Goal: Contribute content

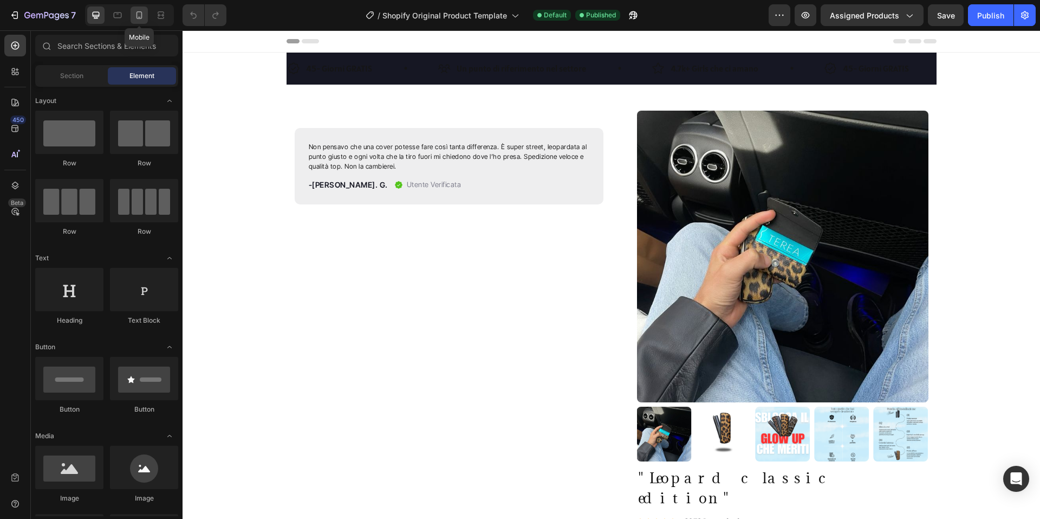
click at [144, 15] on icon at bounding box center [139, 15] width 11 height 11
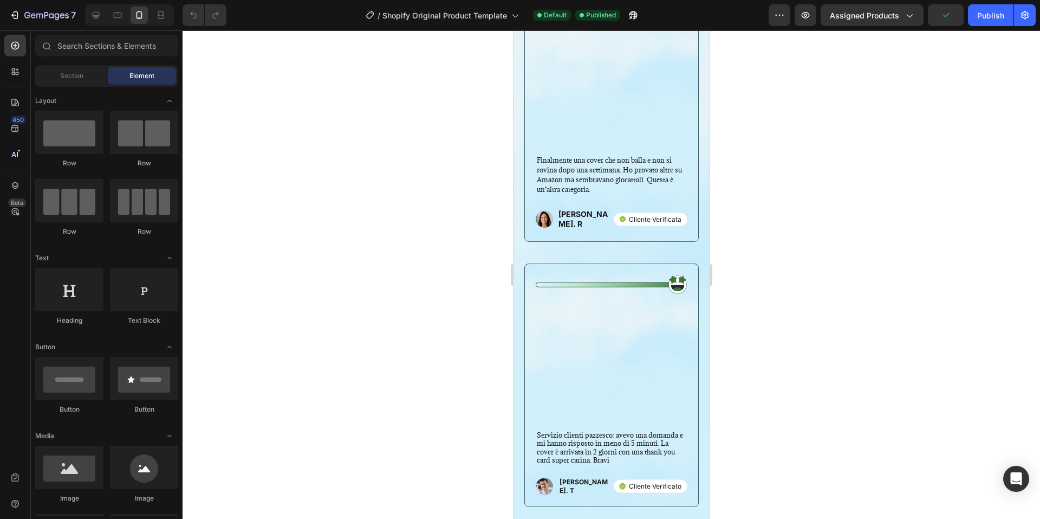
scroll to position [2113, 0]
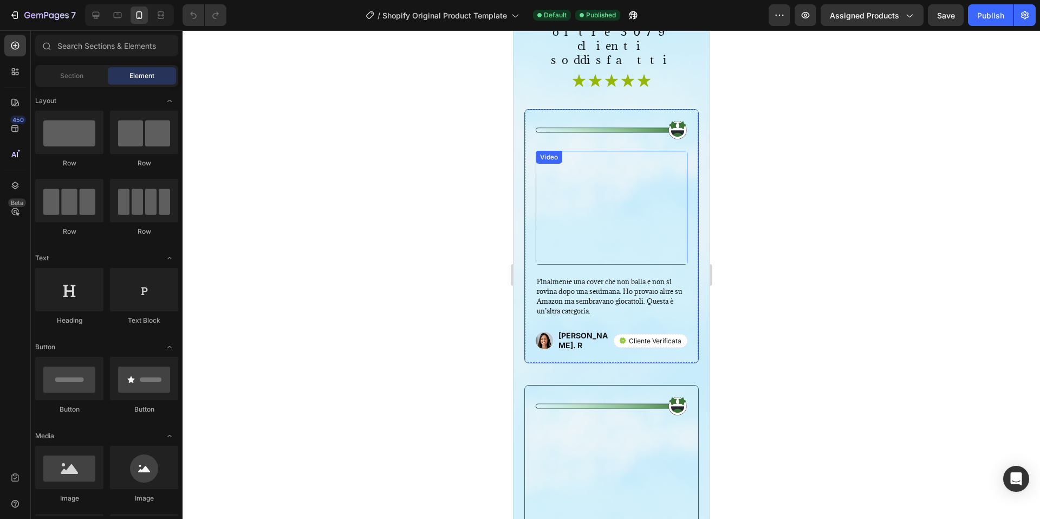
click at [618, 185] on video at bounding box center [611, 208] width 152 height 114
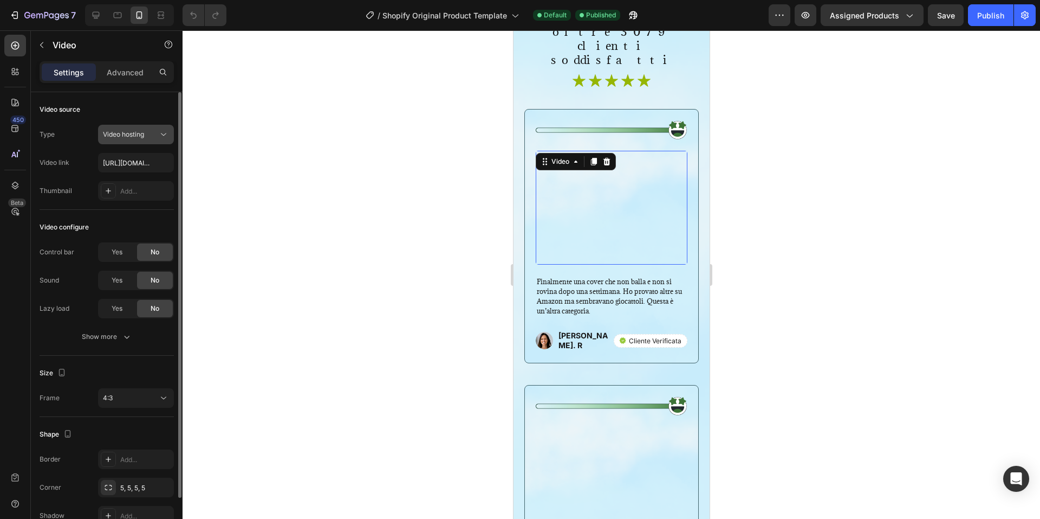
click at [161, 133] on icon at bounding box center [163, 134] width 5 height 3
click at [152, 135] on div "Video hosting" at bounding box center [130, 135] width 55 height 10
click at [606, 158] on icon at bounding box center [606, 162] width 7 height 8
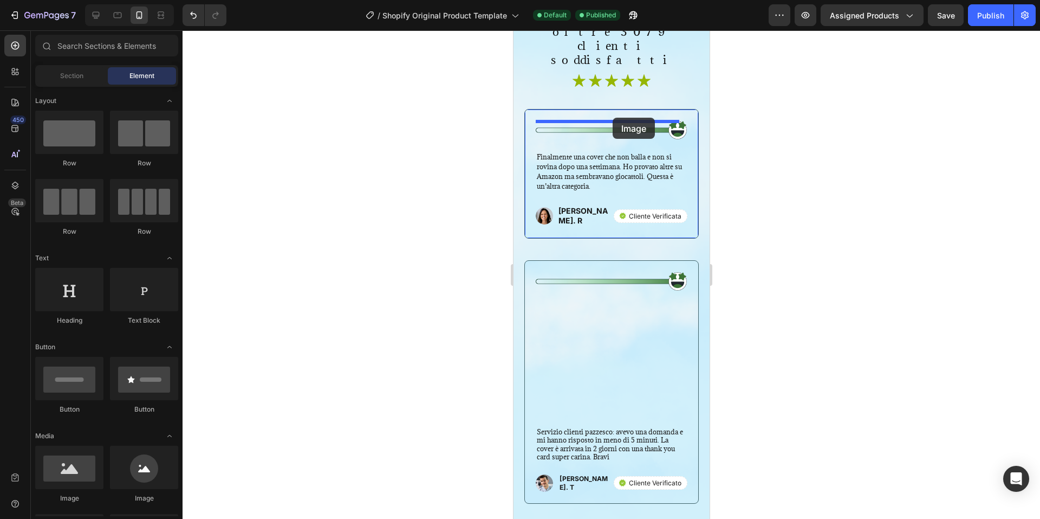
drag, startPoint x: 603, startPoint y: 505, endPoint x: 612, endPoint y: 118, distance: 387.5
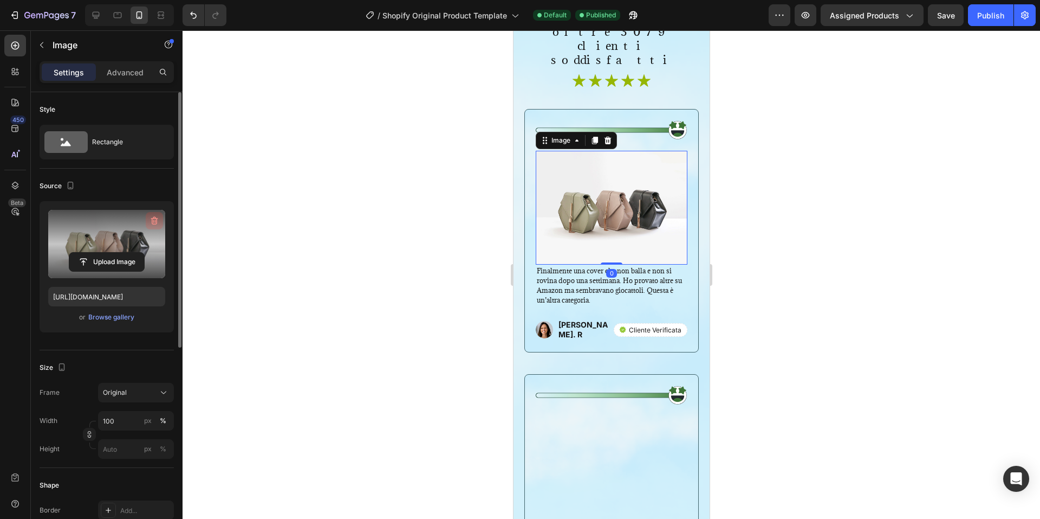
click at [154, 217] on icon "button" at bounding box center [154, 221] width 7 height 8
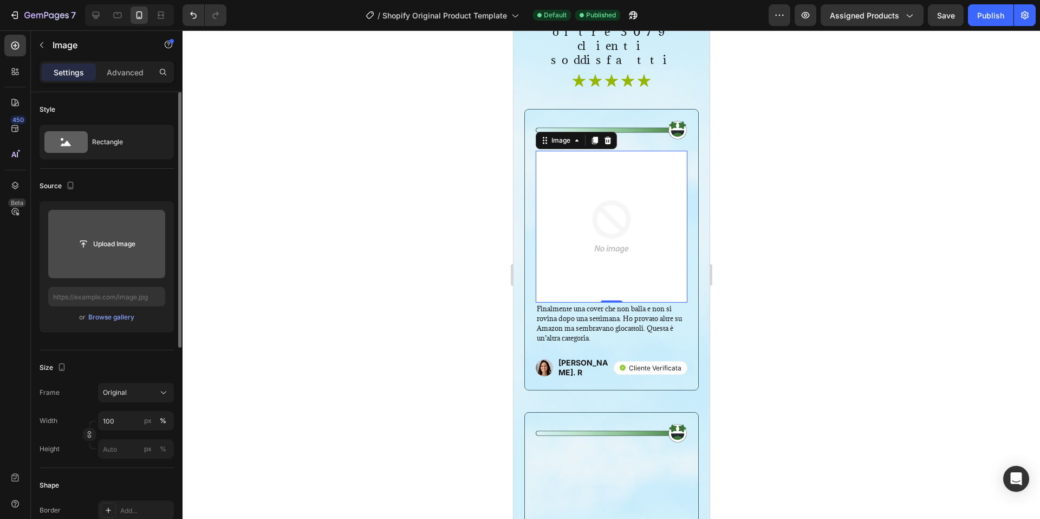
click at [115, 245] on input "file" at bounding box center [106, 244] width 75 height 18
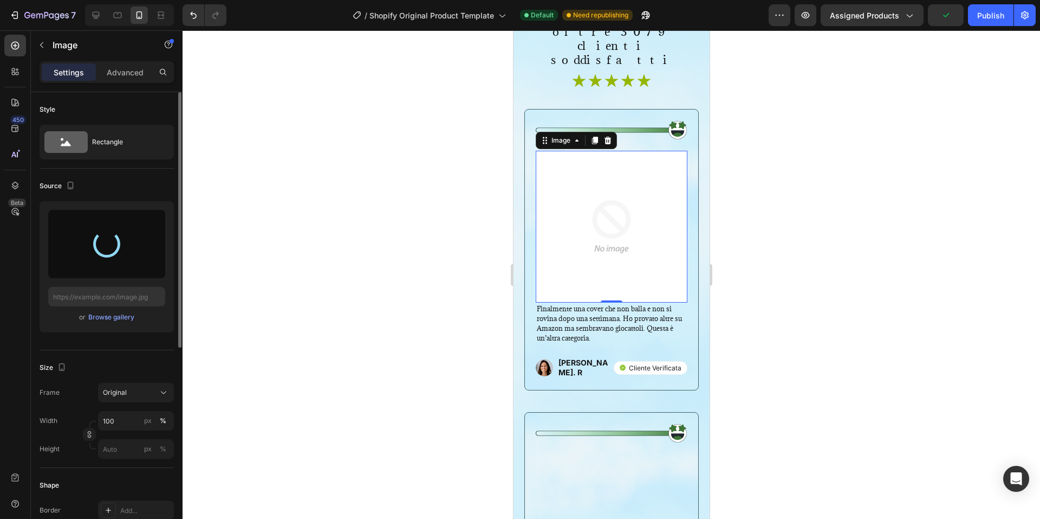
type input "[URL][DOMAIN_NAME]"
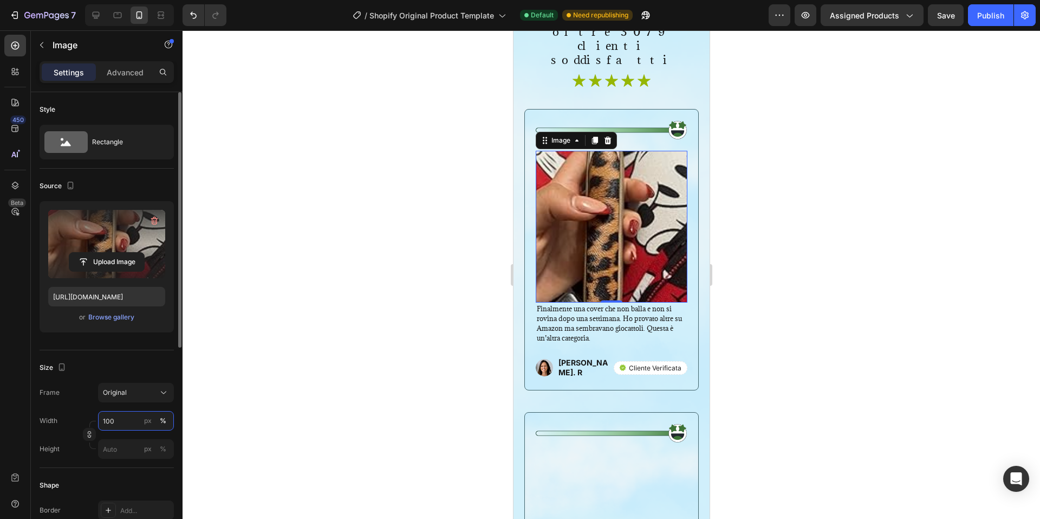
click at [131, 415] on input "100" at bounding box center [136, 421] width 76 height 20
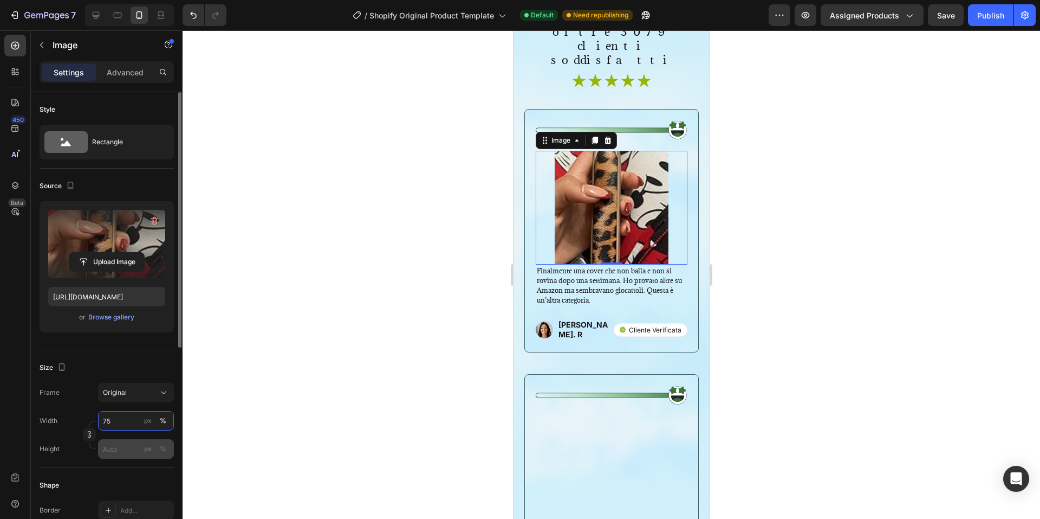
type input "75"
click at [124, 443] on input "px %" at bounding box center [136, 449] width 76 height 20
click at [135, 470] on p "Full 100%" at bounding box center [133, 475] width 63 height 10
type input "100"
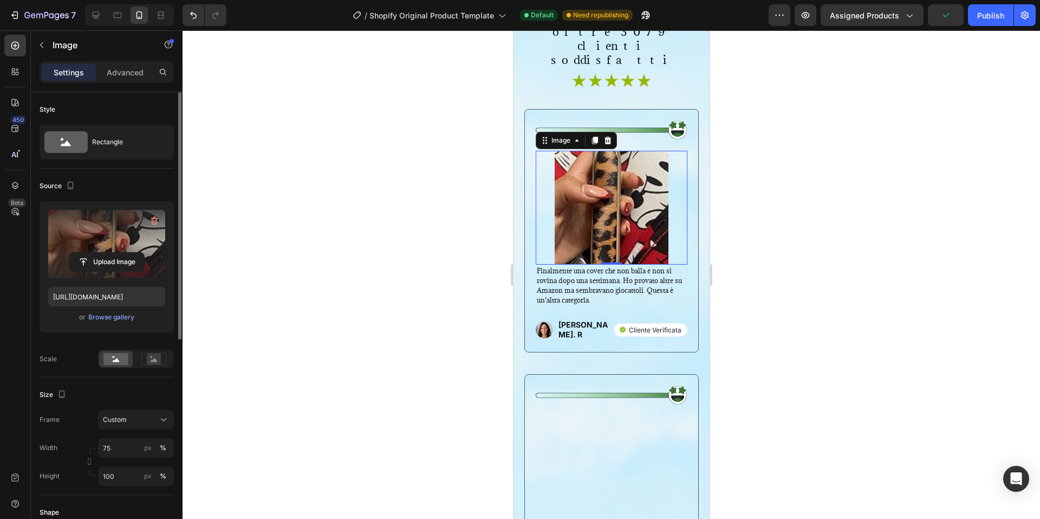
click at [128, 404] on div "Size Frame Custom Width 75 px % Height 100 px %" at bounding box center [107, 436] width 134 height 118
click at [128, 416] on div "Custom" at bounding box center [129, 420] width 53 height 10
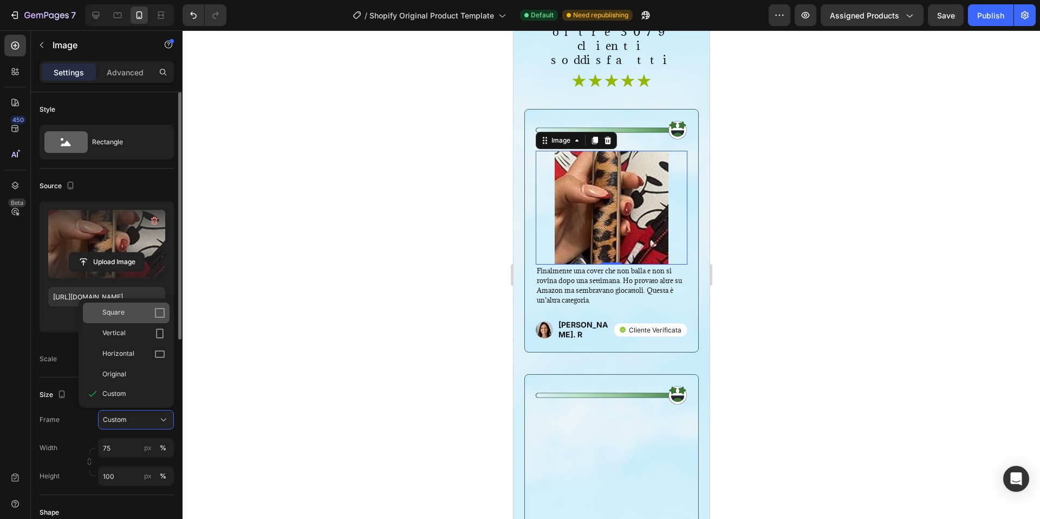
click at [146, 313] on div "Square" at bounding box center [133, 312] width 63 height 11
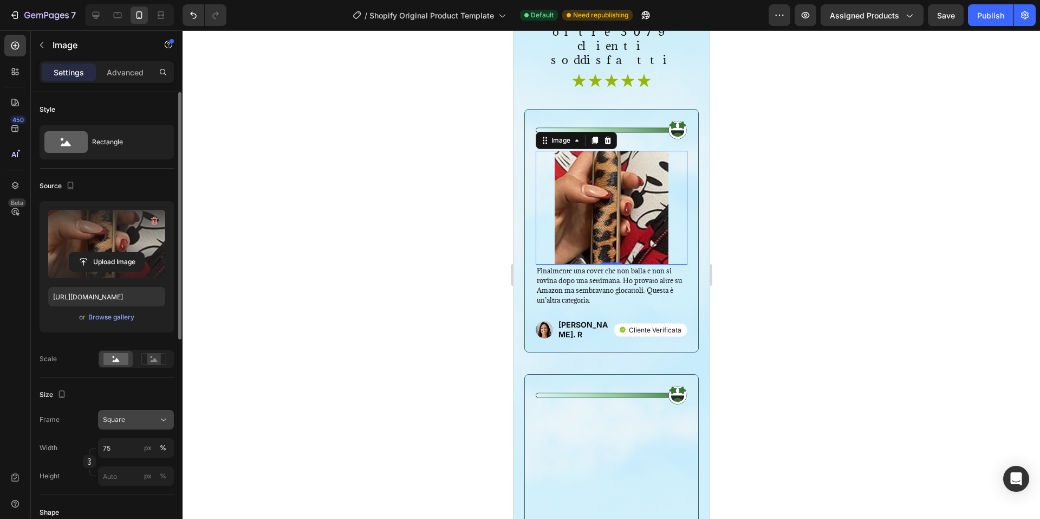
click at [149, 419] on div "Square" at bounding box center [129, 420] width 53 height 10
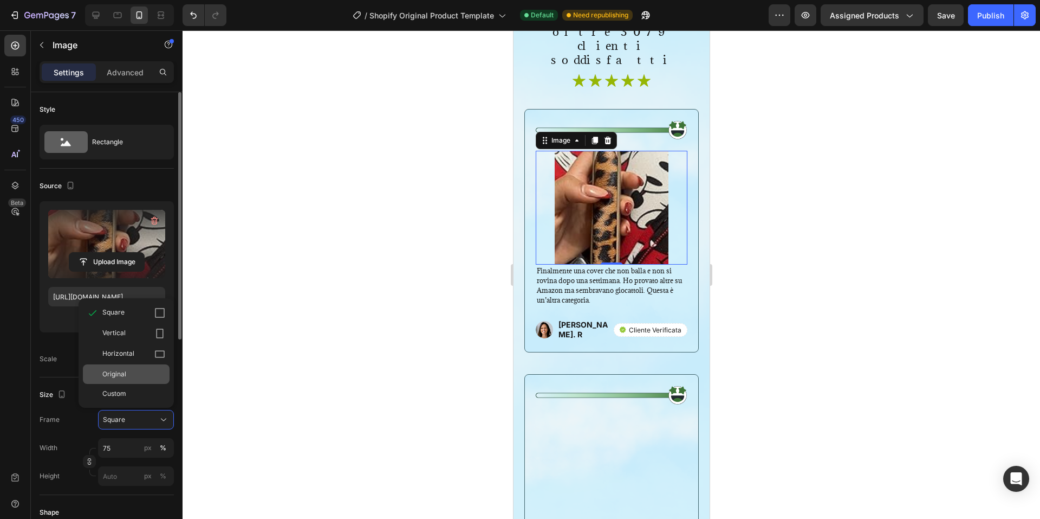
click at [148, 371] on div "Original" at bounding box center [133, 374] width 63 height 10
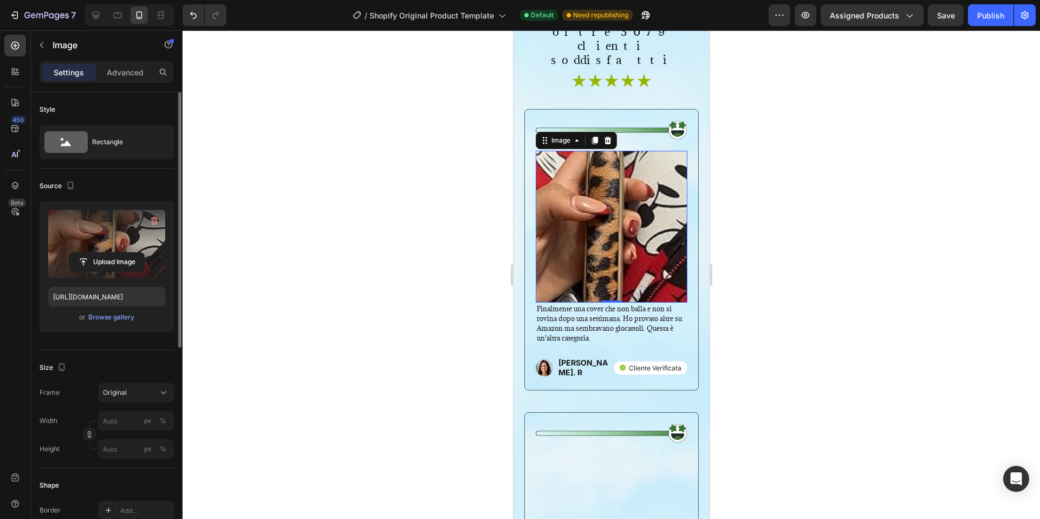
scroll to position [54, 0]
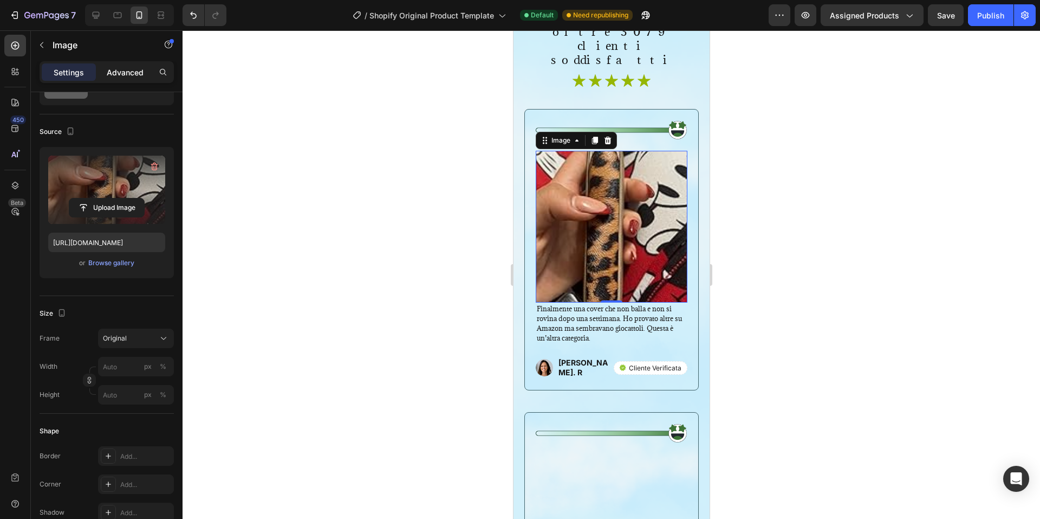
click at [116, 71] on p "Advanced" at bounding box center [125, 72] width 37 height 11
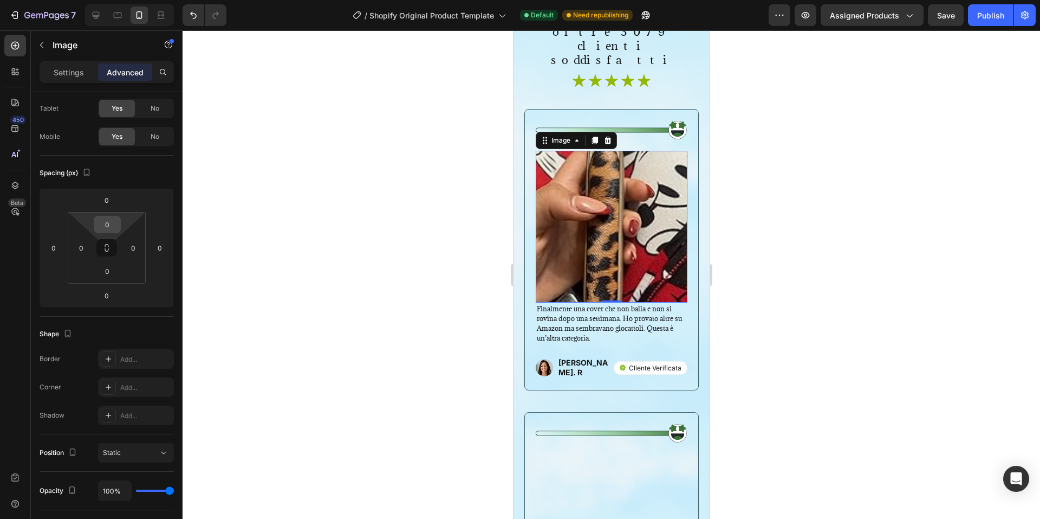
click at [104, 225] on input "0" at bounding box center [107, 224] width 22 height 16
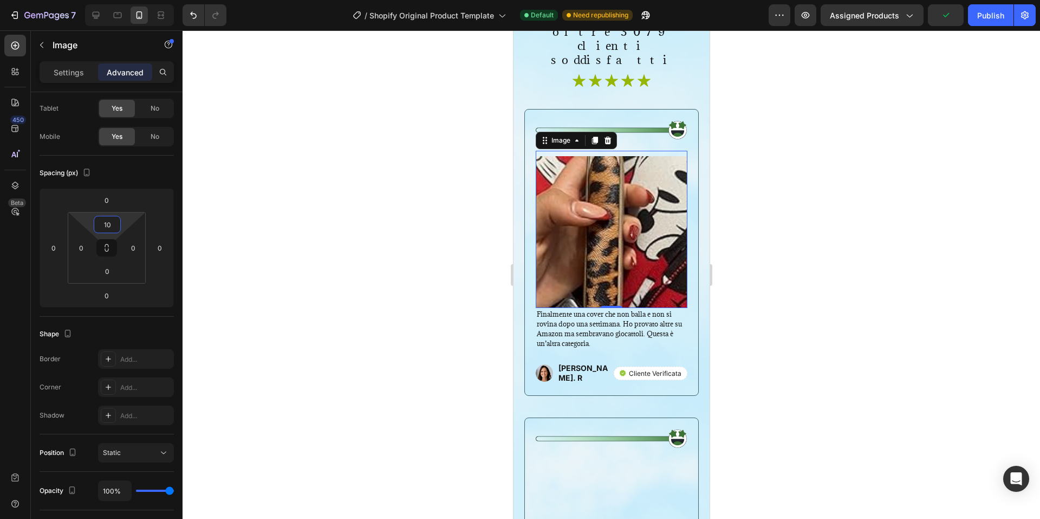
type input "1"
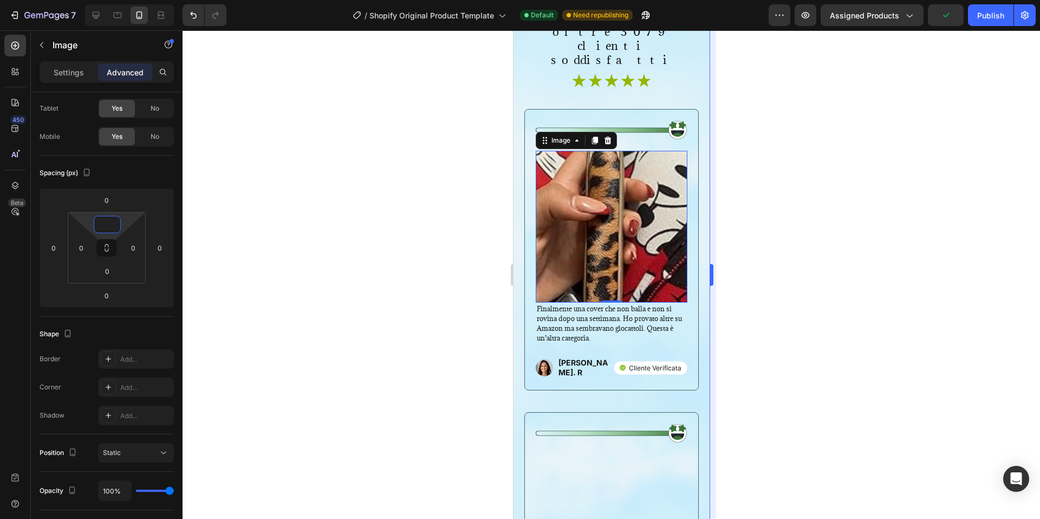
click at [803, 47] on div at bounding box center [612, 274] width 858 height 488
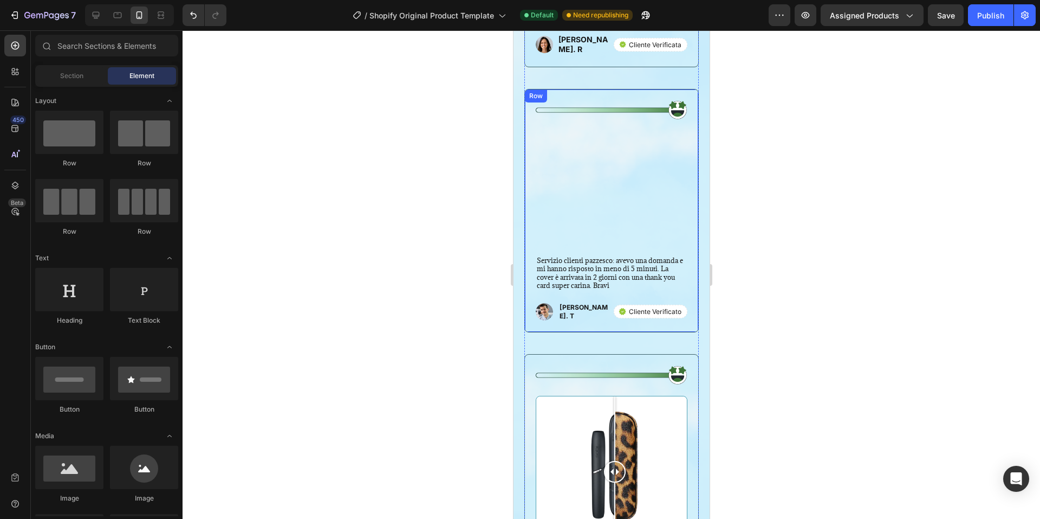
scroll to position [2438, 0]
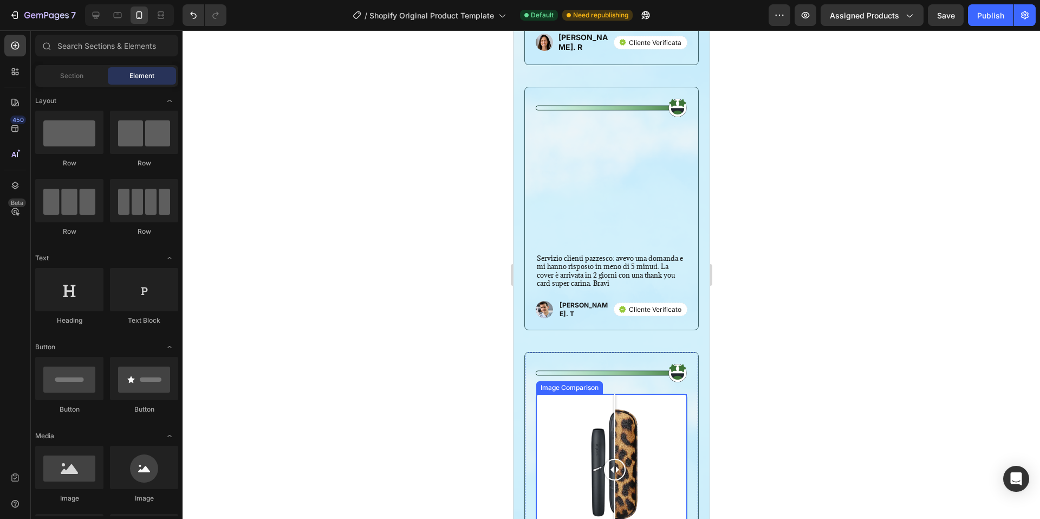
click at [626, 394] on div at bounding box center [611, 469] width 151 height 151
click at [607, 394] on div at bounding box center [611, 469] width 151 height 151
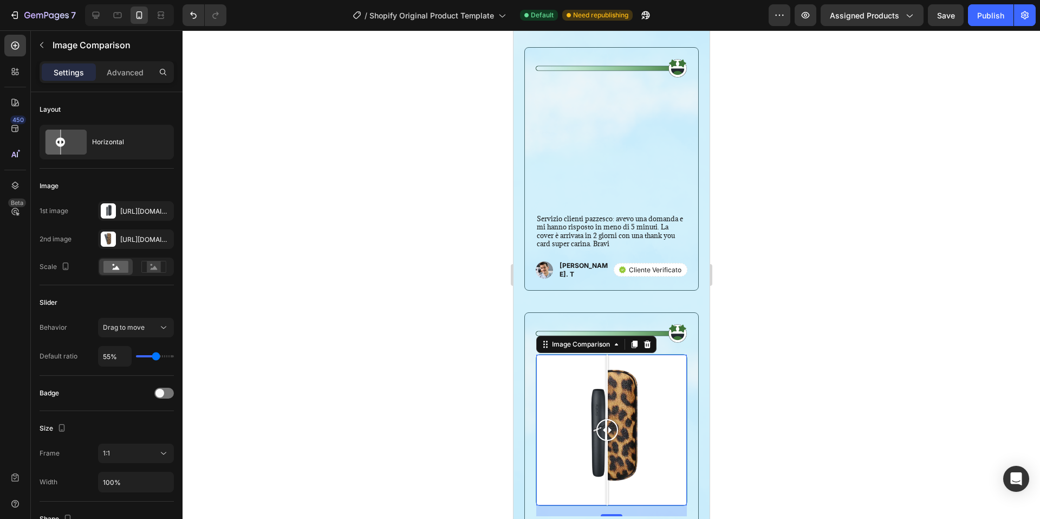
scroll to position [2547, 0]
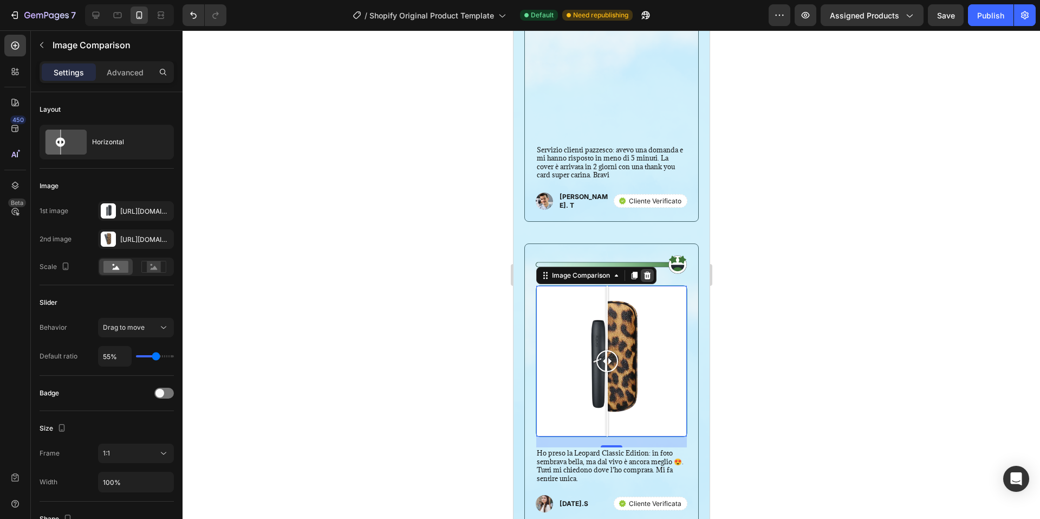
click at [650, 271] on icon at bounding box center [647, 275] width 9 height 9
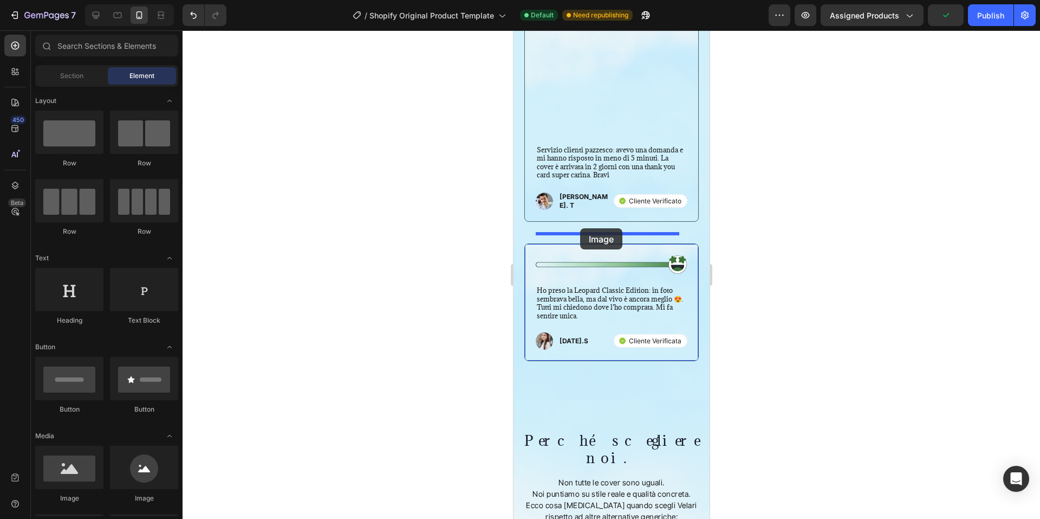
drag, startPoint x: 684, startPoint y: 495, endPoint x: 580, endPoint y: 228, distance: 286.0
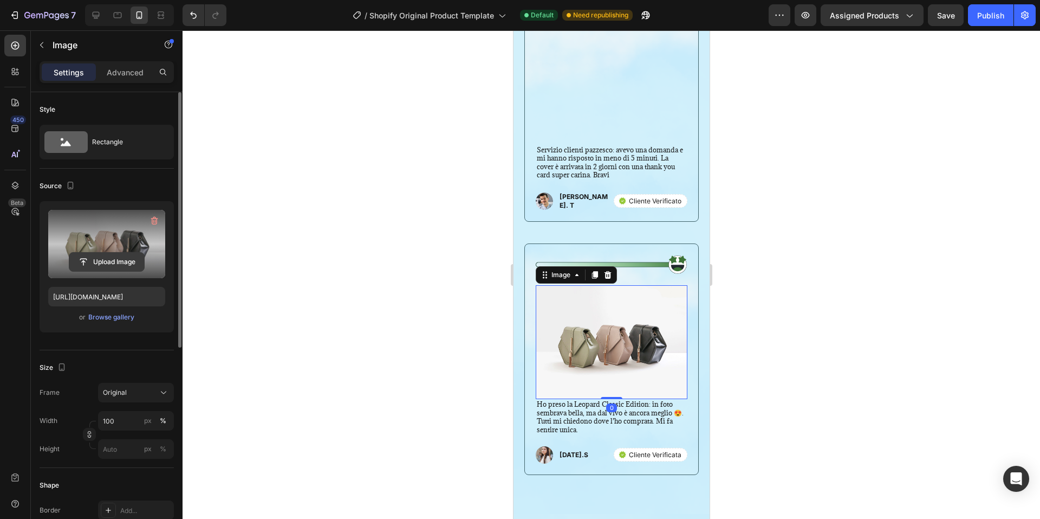
click at [119, 260] on input "file" at bounding box center [106, 262] width 75 height 18
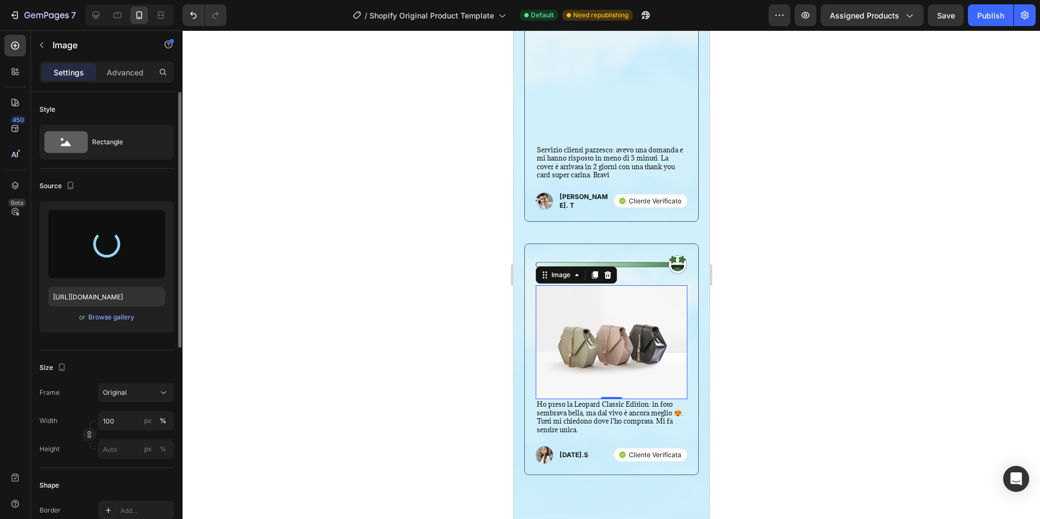
type input "[URL][DOMAIN_NAME]"
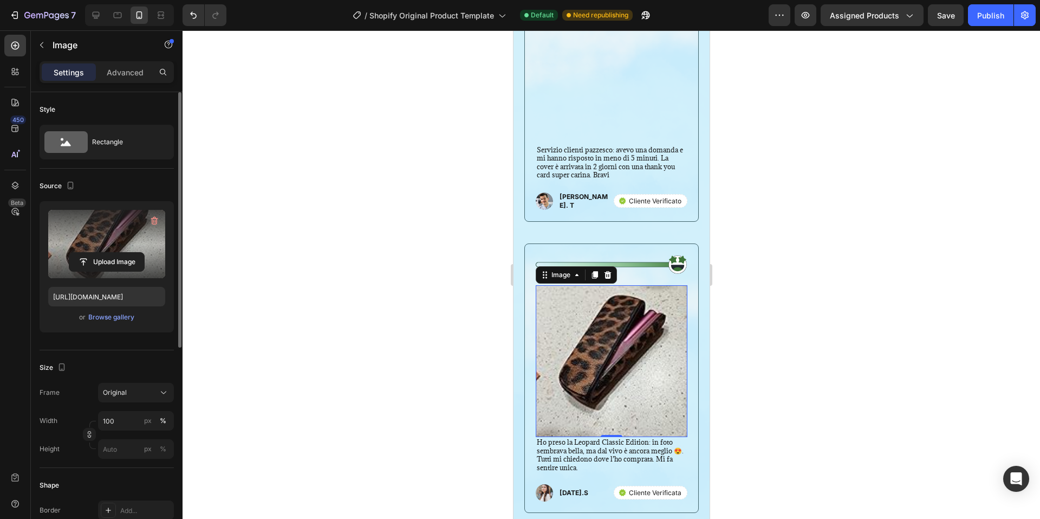
click at [610, 441] on div "0" at bounding box center [611, 445] width 11 height 9
click at [606, 441] on div "0" at bounding box center [611, 445] width 11 height 9
click at [611, 438] on p "Ho preso la Leopard Classic Edition: in foto sembrava bella, ma dal vivo è anco…" at bounding box center [611, 455] width 150 height 34
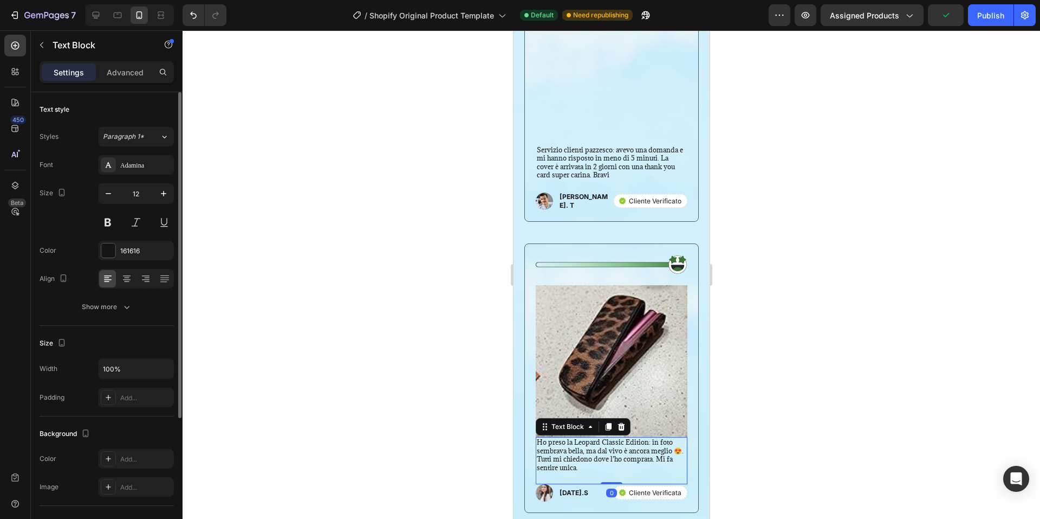
click at [607, 438] on p "Ho preso la Leopard Classic Edition: in foto sembrava bella, ma dal vivo è anco…" at bounding box center [611, 455] width 150 height 34
click at [875, 341] on div at bounding box center [612, 274] width 858 height 488
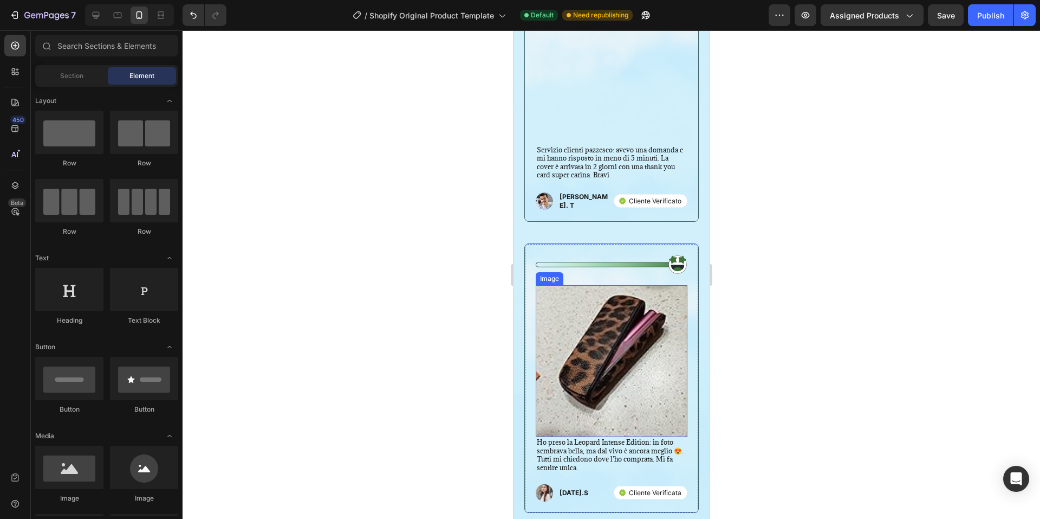
click at [634, 299] on img at bounding box center [611, 361] width 152 height 152
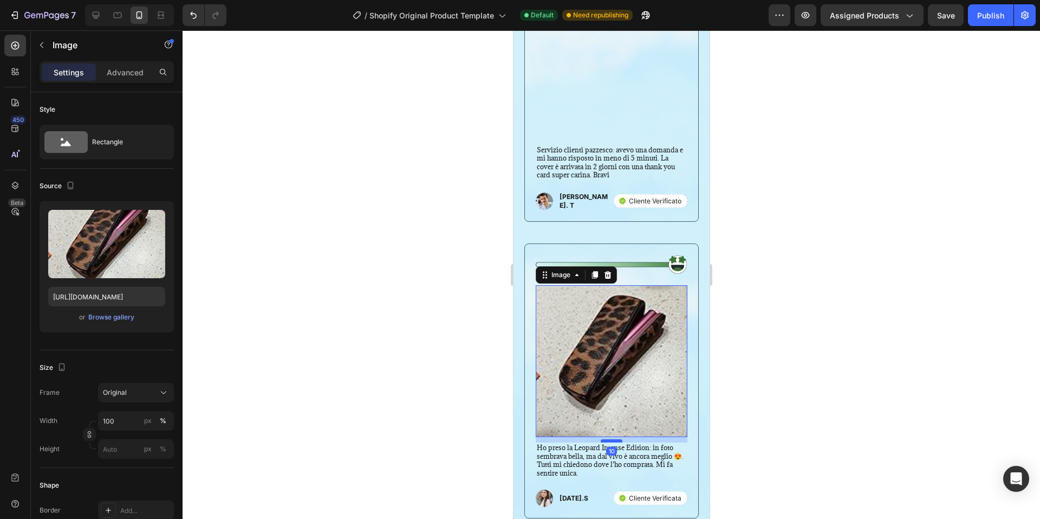
drag, startPoint x: 610, startPoint y: 375, endPoint x: 613, endPoint y: 380, distance: 6.3
click at [613, 439] on div at bounding box center [611, 440] width 22 height 3
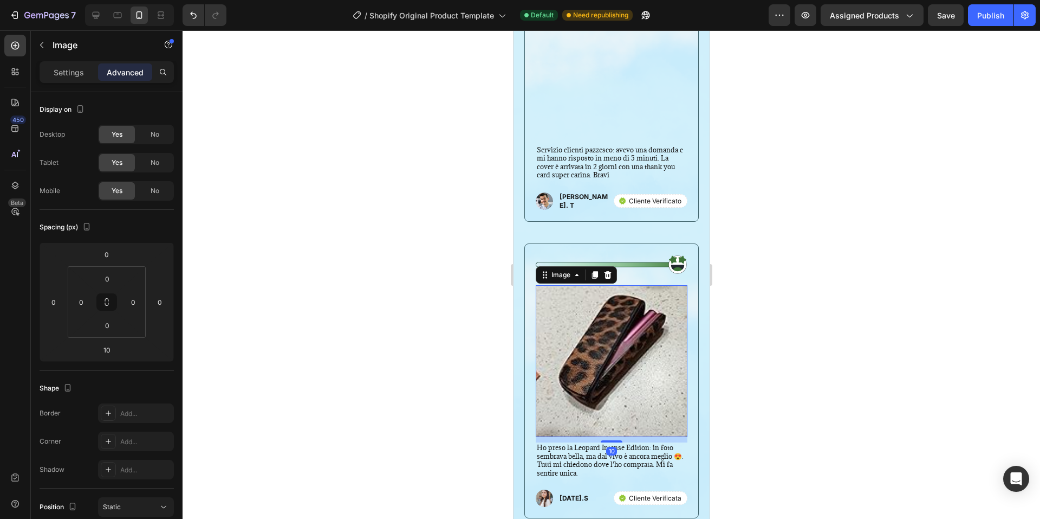
click at [753, 343] on div at bounding box center [612, 274] width 858 height 488
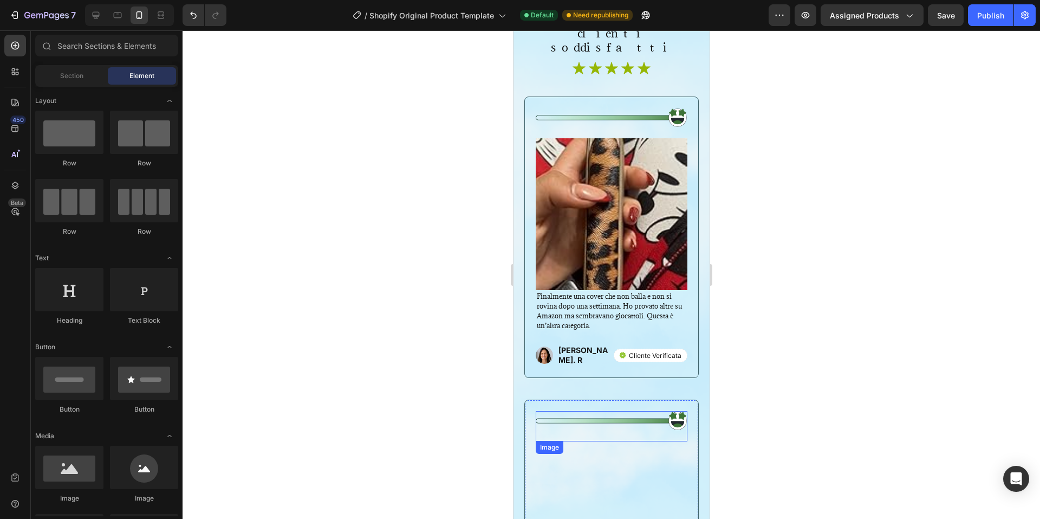
scroll to position [2113, 0]
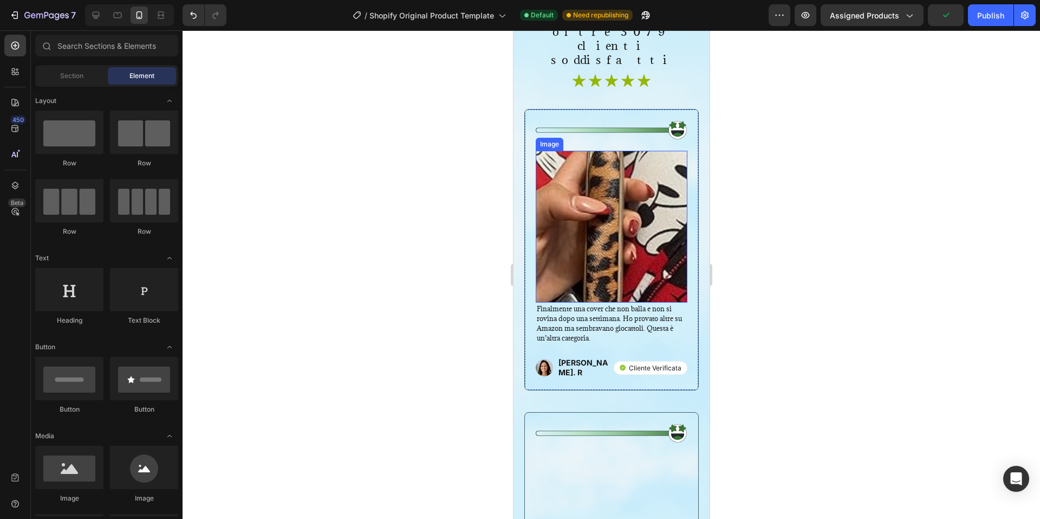
click at [659, 205] on img at bounding box center [611, 227] width 152 height 152
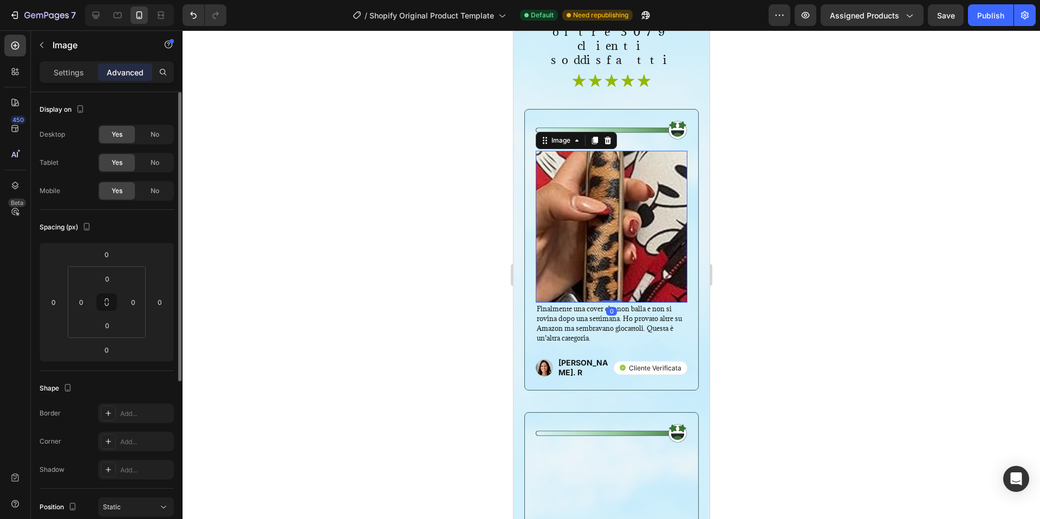
drag, startPoint x: 87, startPoint y: 79, endPoint x: 84, endPoint y: 113, distance: 34.2
click at [87, 79] on div "Settings" at bounding box center [69, 71] width 54 height 17
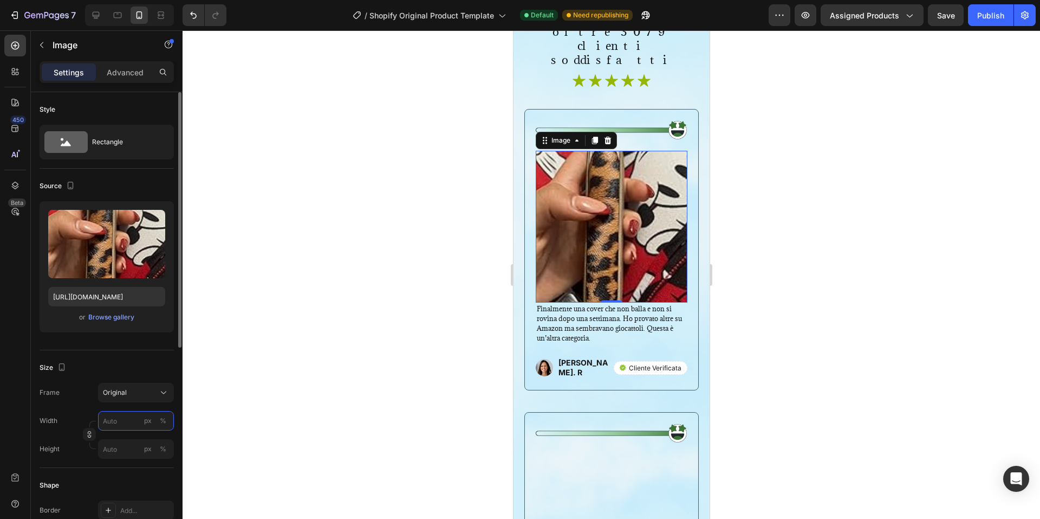
click at [133, 420] on input "px %" at bounding box center [136, 421] width 76 height 20
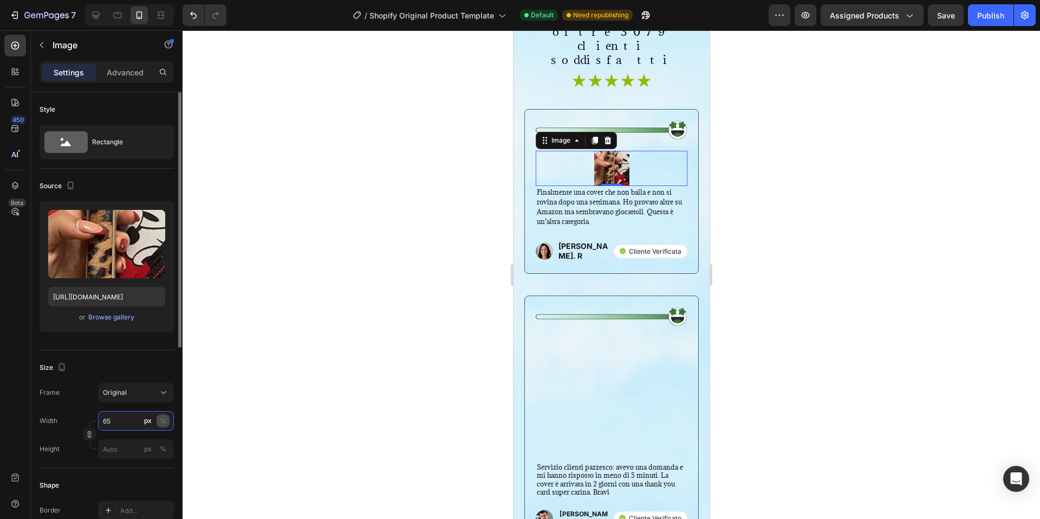
type input "65"
click at [162, 422] on div "%" at bounding box center [163, 421] width 7 height 10
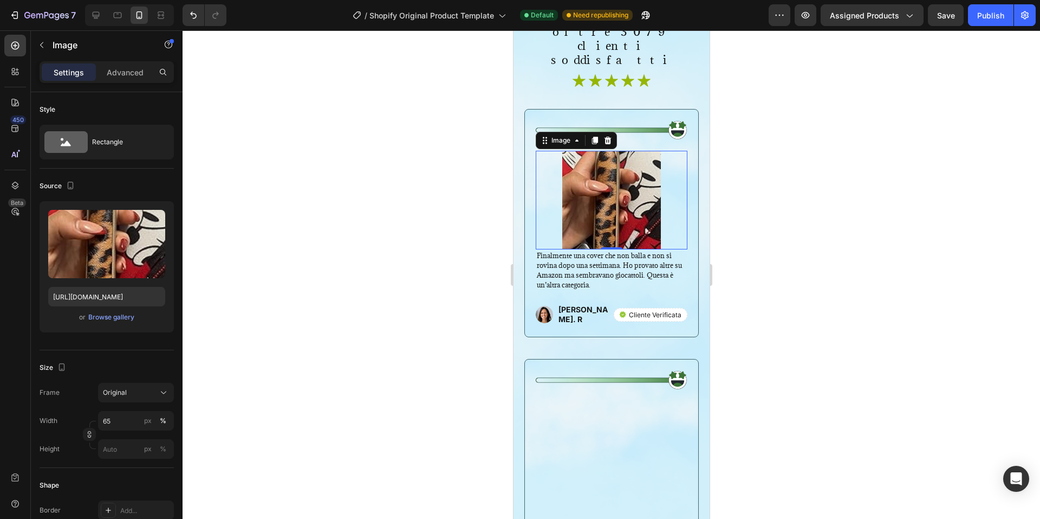
click at [925, 122] on div at bounding box center [612, 274] width 858 height 488
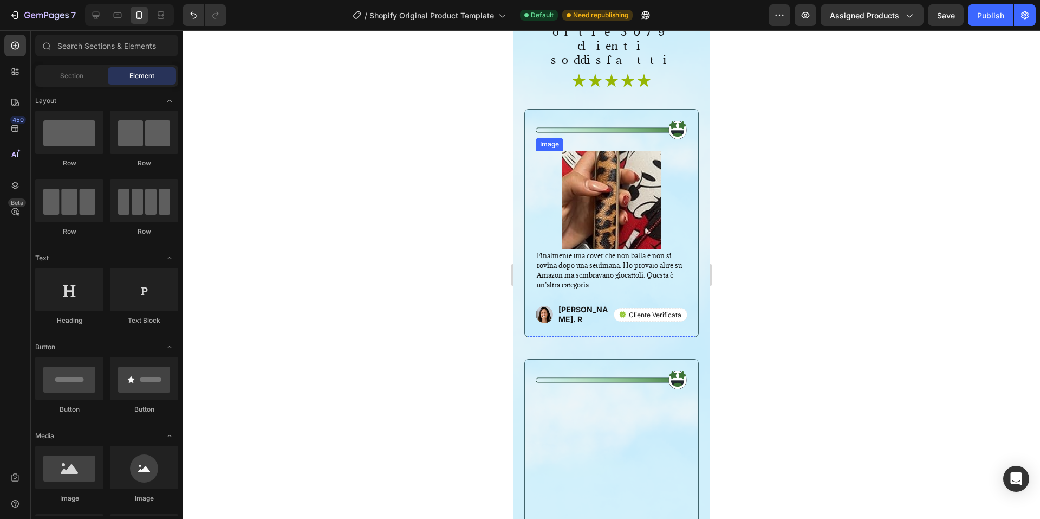
click at [615, 176] on img at bounding box center [611, 200] width 99 height 99
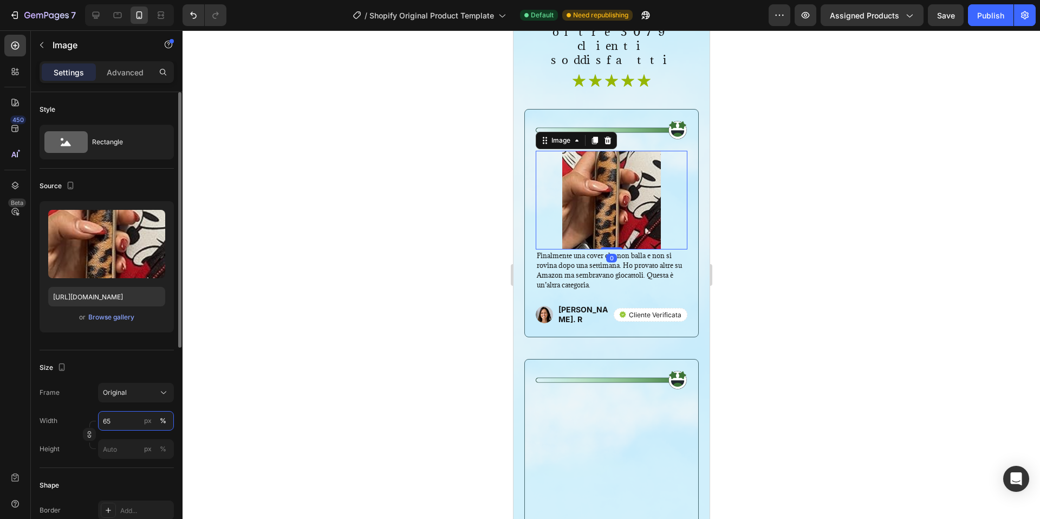
click at [116, 418] on input "65" at bounding box center [136, 421] width 76 height 20
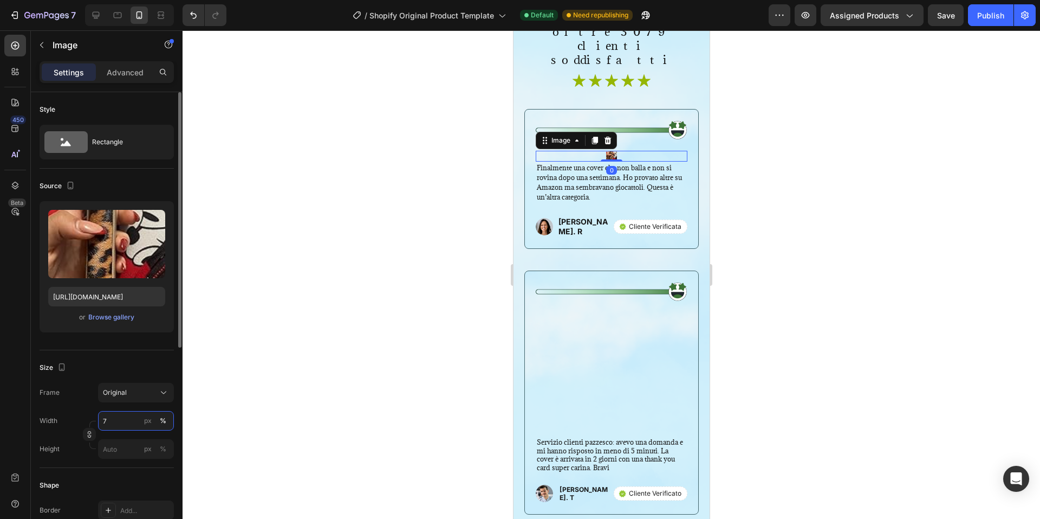
type input "75"
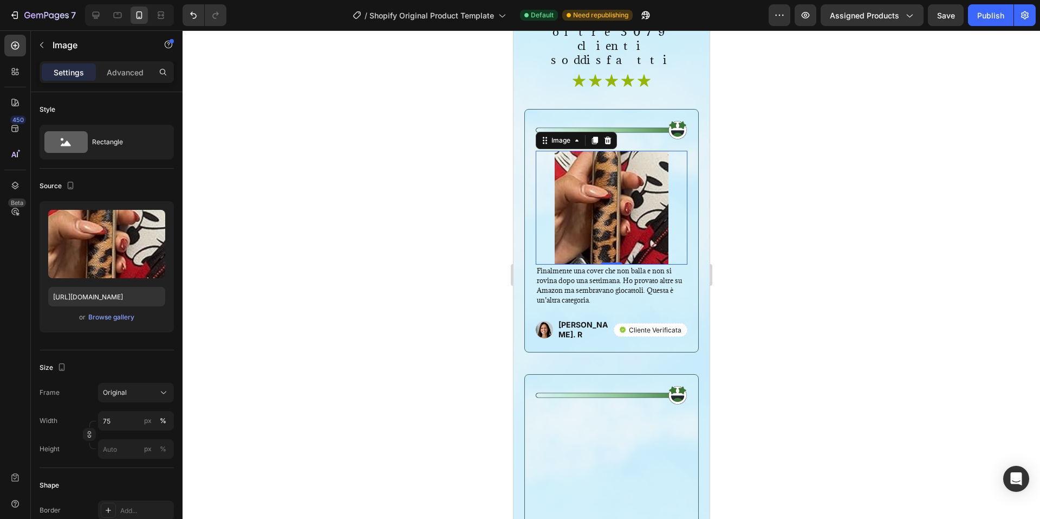
click at [753, 157] on div at bounding box center [612, 274] width 858 height 488
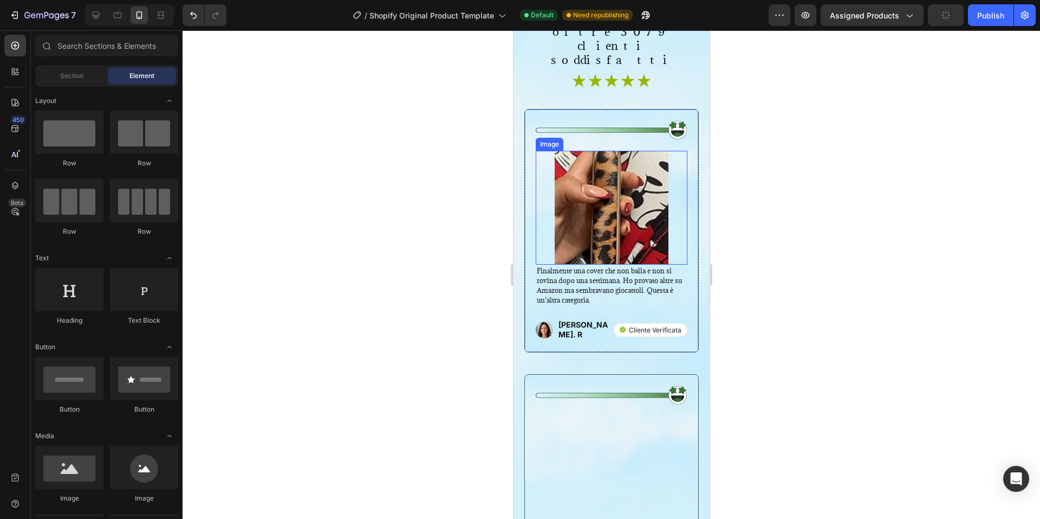
click at [625, 186] on img at bounding box center [611, 208] width 114 height 114
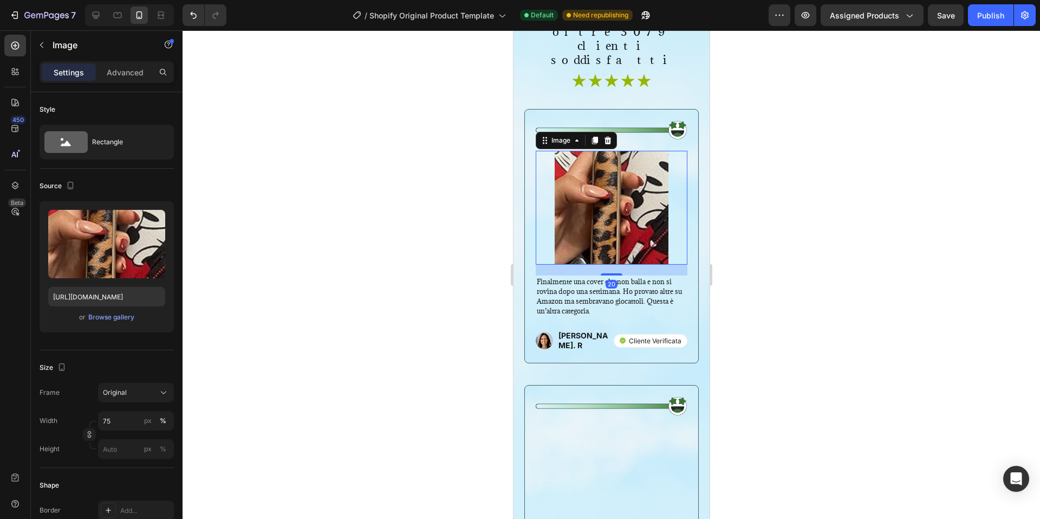
drag, startPoint x: 612, startPoint y: 228, endPoint x: 688, endPoint y: 228, distance: 76.4
click at [613, 273] on div at bounding box center [611, 274] width 22 height 2
click at [794, 223] on div at bounding box center [612, 274] width 858 height 488
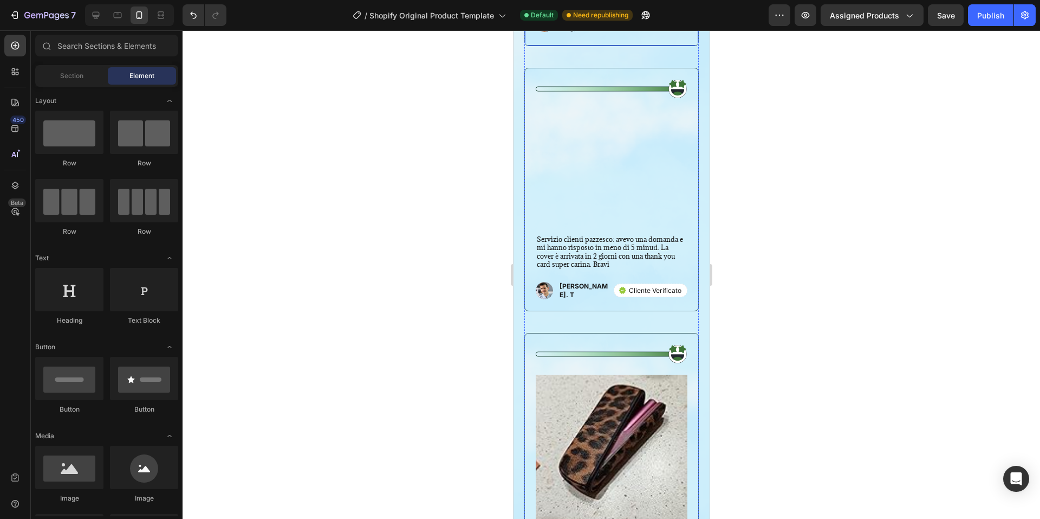
scroll to position [2438, 0]
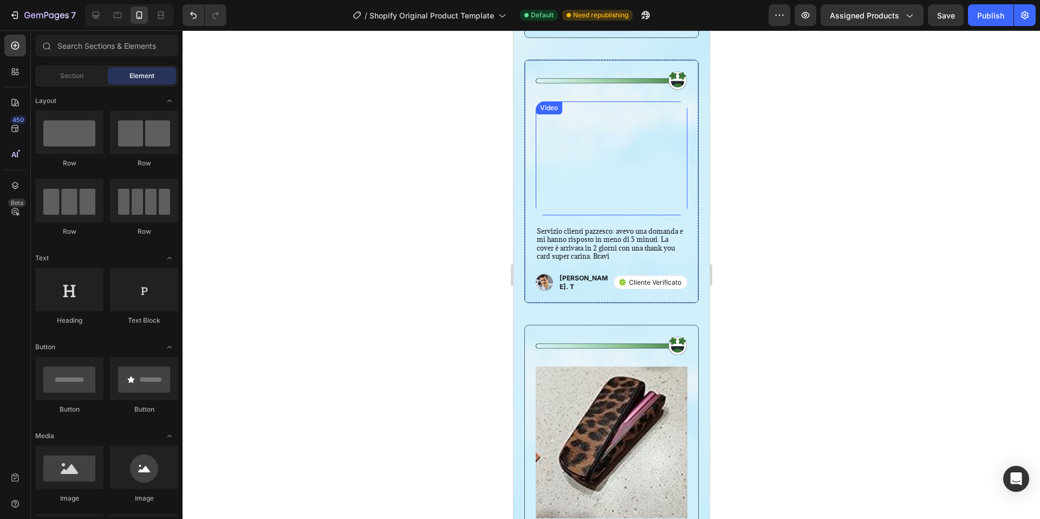
click at [605, 145] on video at bounding box center [611, 158] width 152 height 114
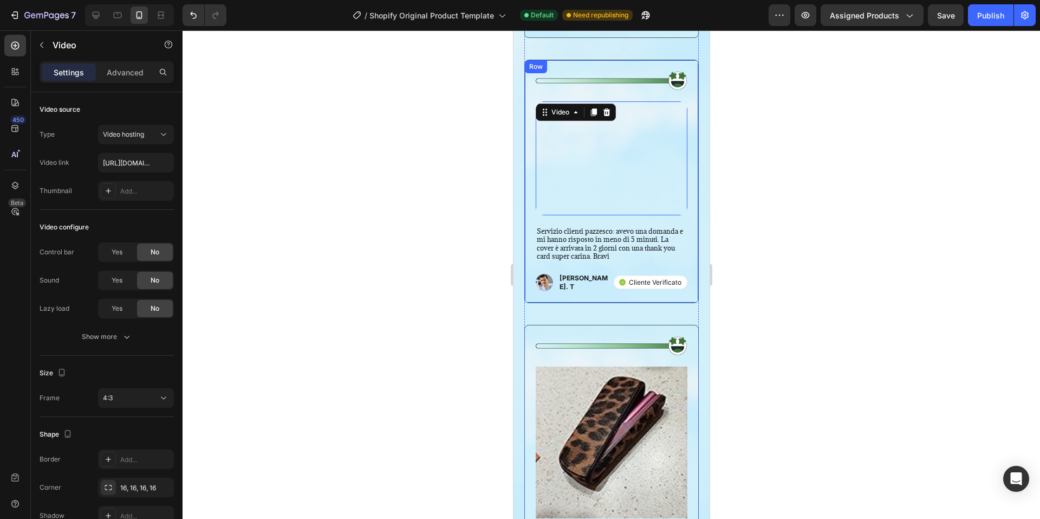
click at [608, 174] on div "Image Video 20 Servizio clienti pazzesco: avevo una domanda e mi hanno risposto…" at bounding box center [611, 181] width 152 height 221
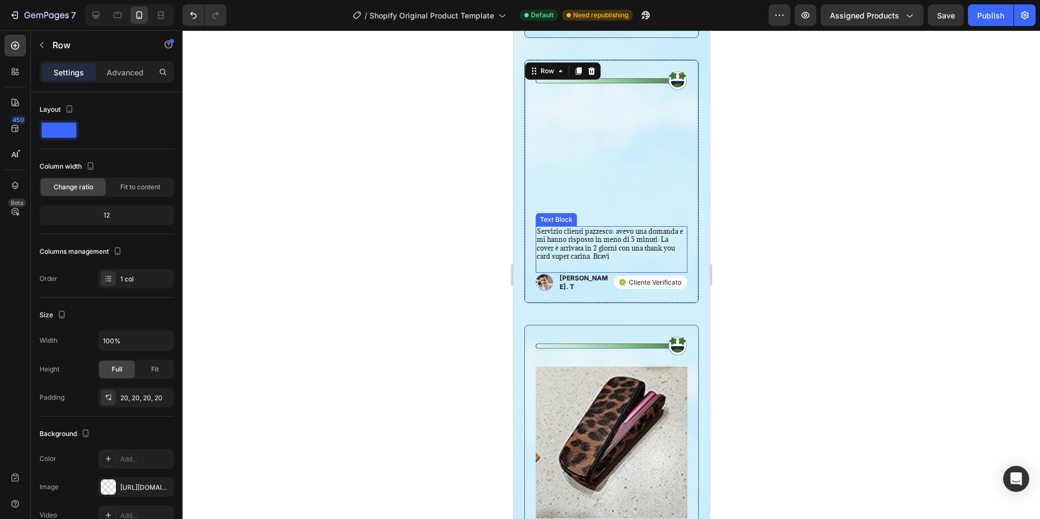
click at [606, 227] on p "Servizio clienti pazzesco: avevo una domanda e mi hanno risposto in meno di 5 m…" at bounding box center [611, 244] width 150 height 34
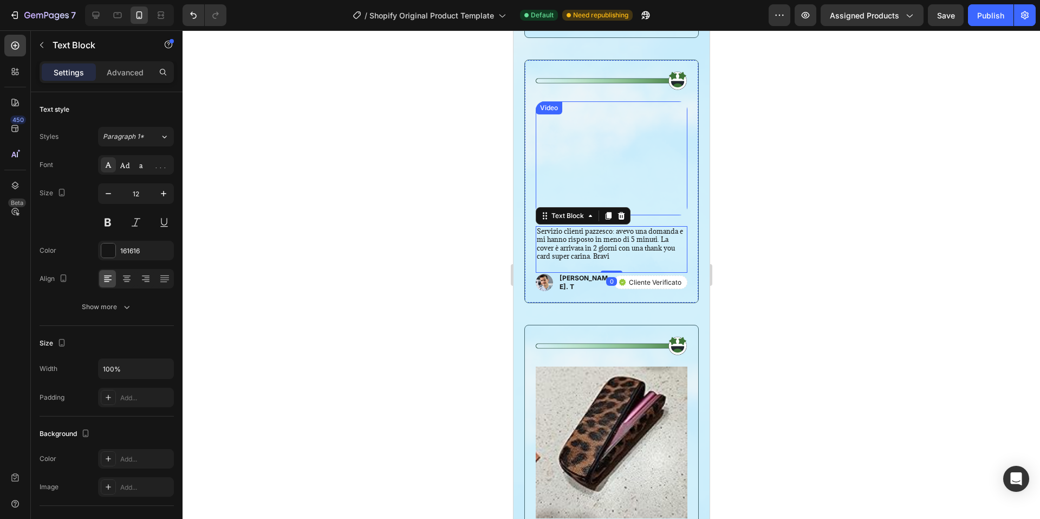
click at [603, 133] on video at bounding box center [611, 158] width 152 height 114
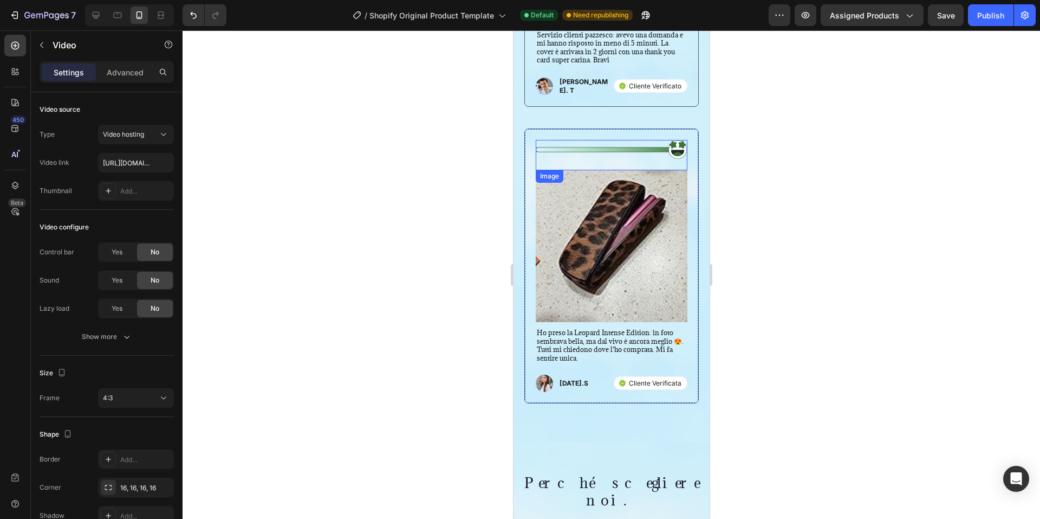
scroll to position [2763, 0]
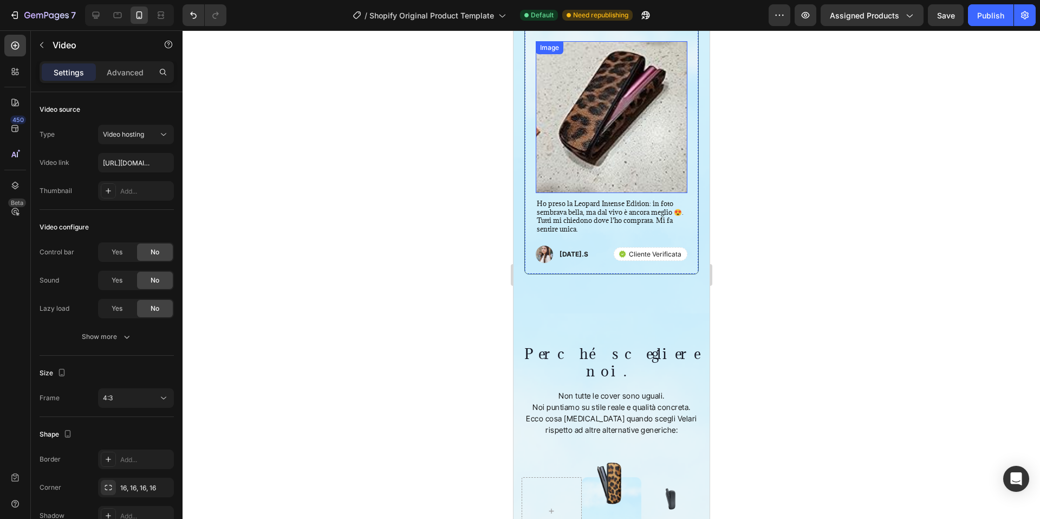
click at [600, 107] on img at bounding box center [611, 117] width 152 height 152
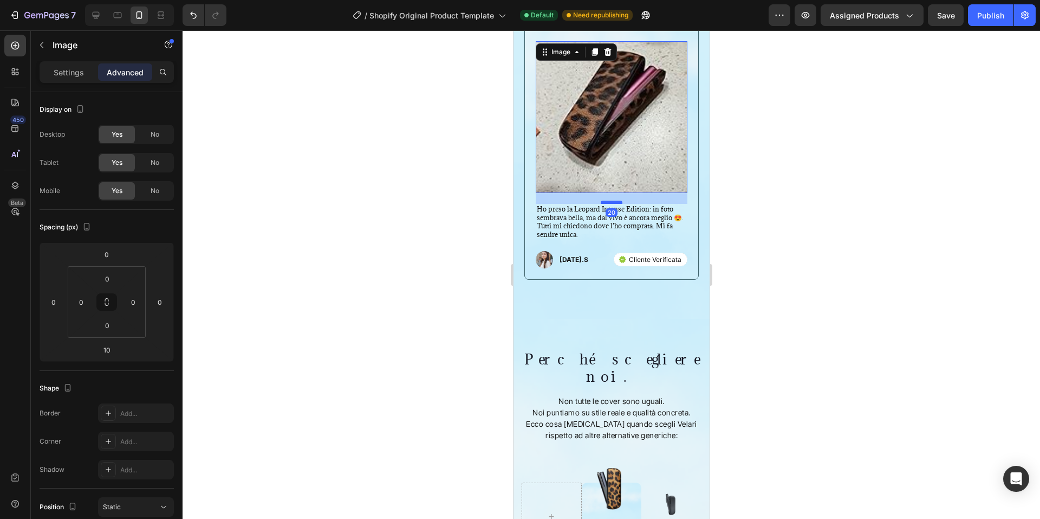
drag, startPoint x: 610, startPoint y: 140, endPoint x: 611, endPoint y: 146, distance: 5.4
click at [611, 200] on div at bounding box center [611, 201] width 22 height 3
type input "20"
click at [759, 144] on div at bounding box center [612, 274] width 858 height 488
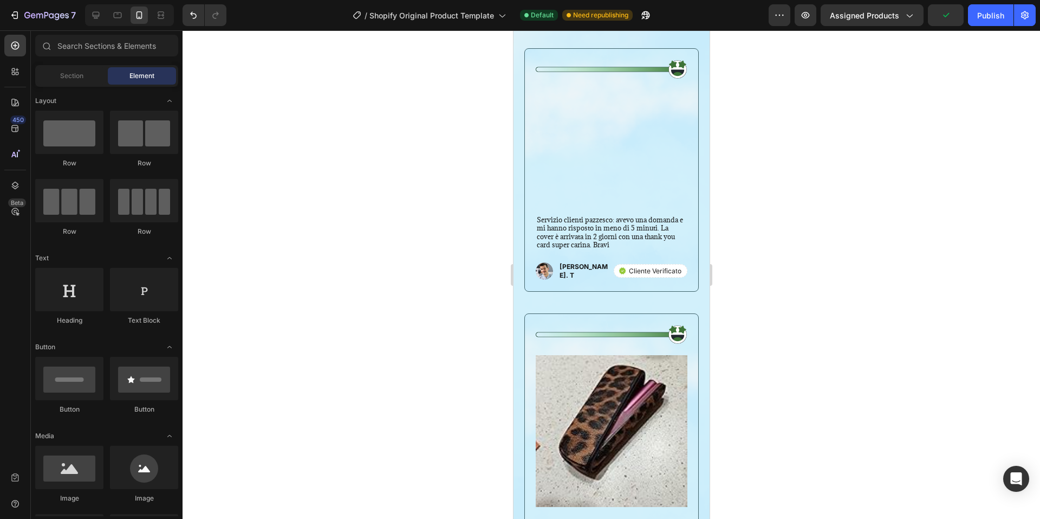
scroll to position [2384, 0]
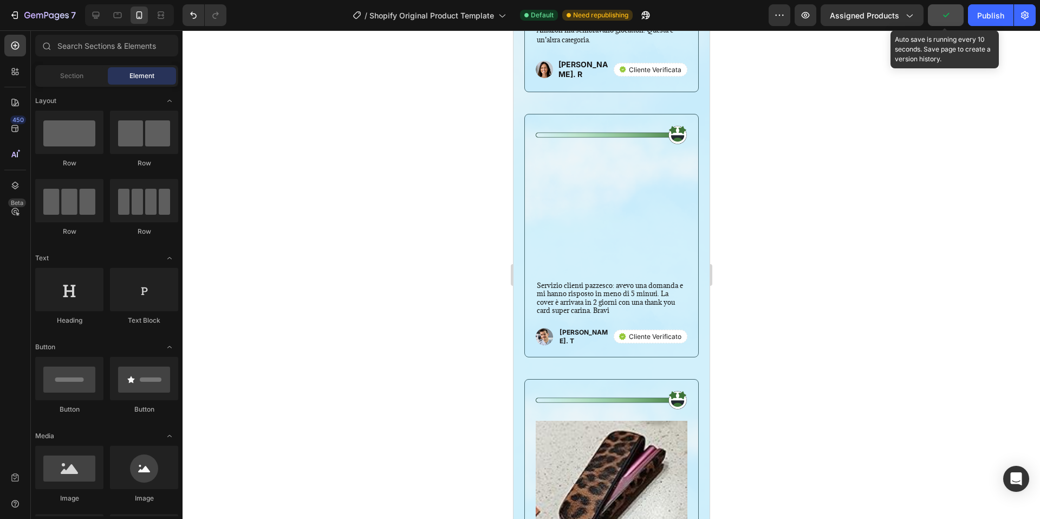
click at [945, 17] on icon "button" at bounding box center [946, 15] width 11 height 11
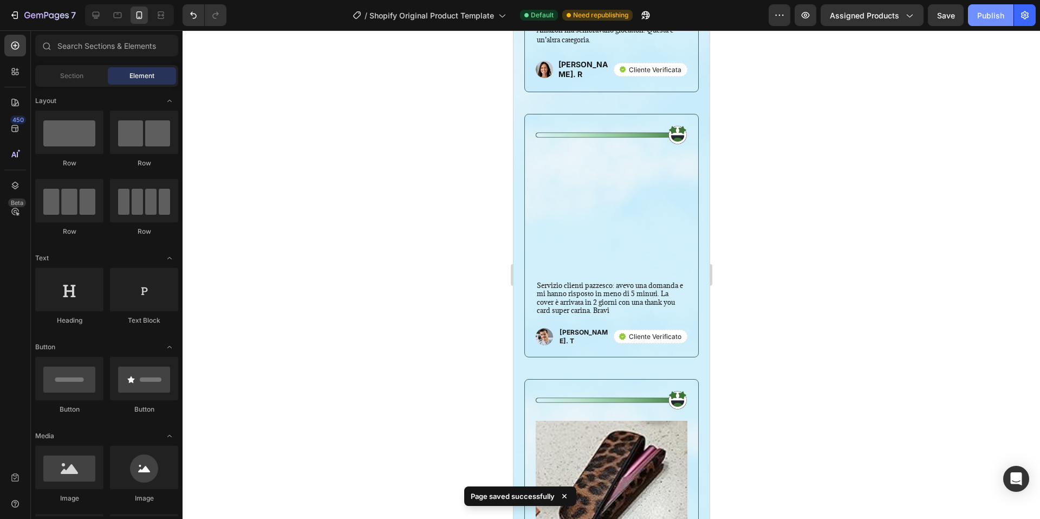
click at [976, 16] on button "Publish" at bounding box center [991, 15] width 46 height 22
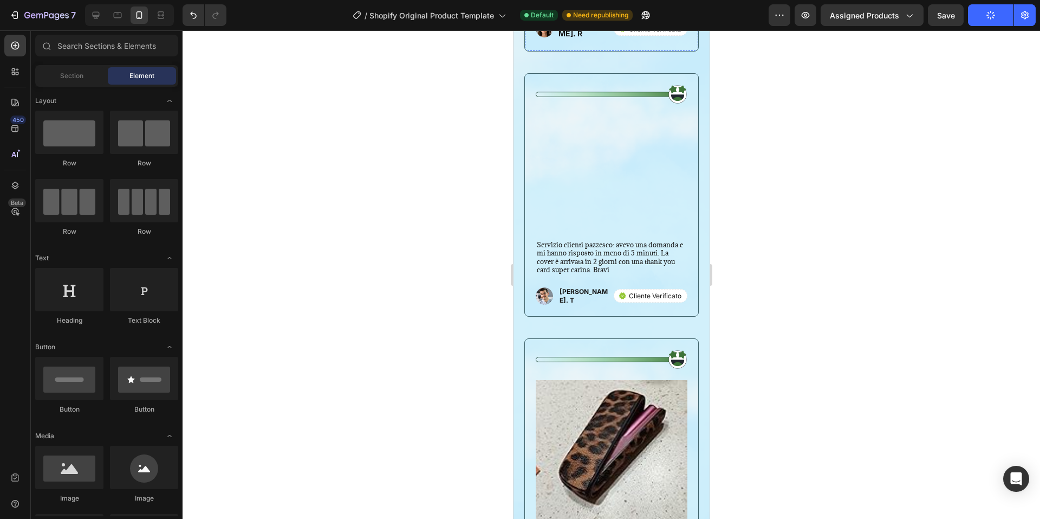
scroll to position [2439, 0]
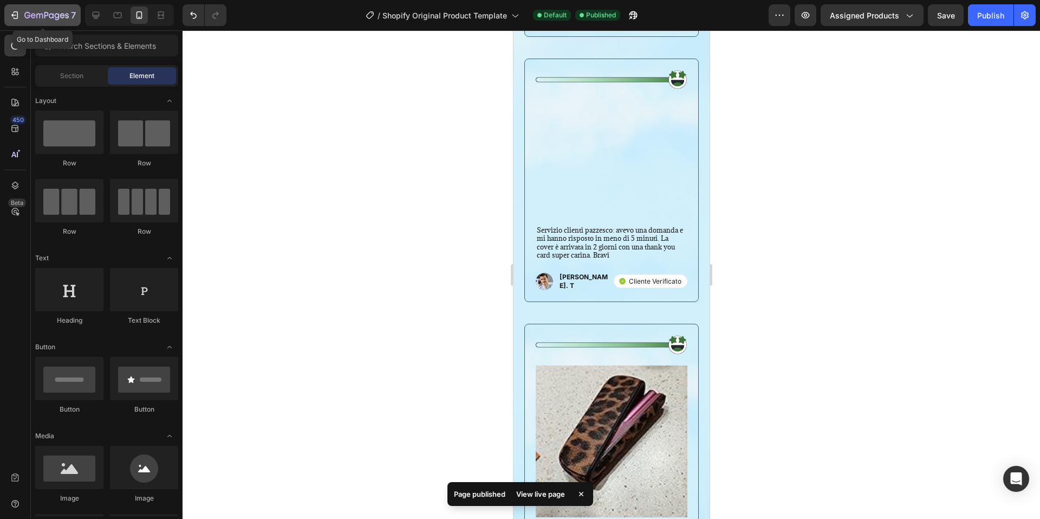
click at [61, 14] on icon "button" at bounding box center [62, 15] width 5 height 5
